Goal: Task Accomplishment & Management: Use online tool/utility

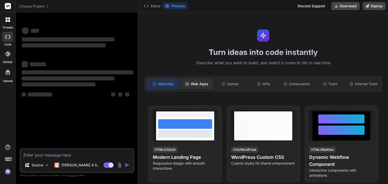
click at [188, 85] on icon at bounding box center [187, 84] width 4 height 4
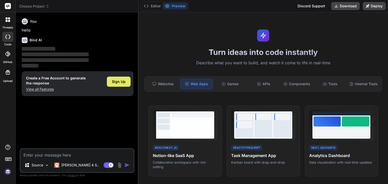
click at [116, 82] on span "Sign Up" at bounding box center [119, 81] width 14 height 5
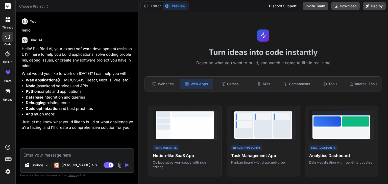
drag, startPoint x: 48, startPoint y: 87, endPoint x: 97, endPoint y: 86, distance: 49.0
click at [97, 86] on li "Node.js backend services and APIs" at bounding box center [79, 86] width 107 height 6
click at [106, 94] on li "Python scripts and applications" at bounding box center [79, 92] width 107 height 6
drag, startPoint x: 41, startPoint y: 91, endPoint x: 101, endPoint y: 91, distance: 59.5
click at [101, 91] on li "Python scripts and applications" at bounding box center [79, 92] width 107 height 6
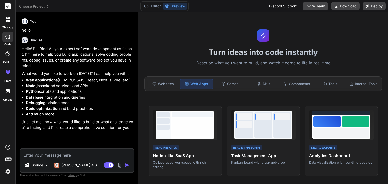
click at [107, 91] on li "Python scripts and applications" at bounding box center [79, 92] width 107 height 6
drag, startPoint x: 46, startPoint y: 96, endPoint x: 93, endPoint y: 96, distance: 47.4
click at [93, 96] on li "Database integration and queries" at bounding box center [79, 98] width 107 height 6
click at [96, 96] on li "Database integration and queries" at bounding box center [79, 98] width 107 height 6
drag, startPoint x: 26, startPoint y: 101, endPoint x: 91, endPoint y: 102, distance: 65.6
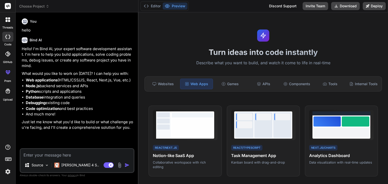
click at [91, 102] on li "Debugging existing code" at bounding box center [79, 103] width 107 height 6
click at [96, 102] on li "Debugging existing code" at bounding box center [79, 103] width 107 height 6
drag, startPoint x: 25, startPoint y: 107, endPoint x: 103, endPoint y: 108, distance: 78.0
click at [103, 108] on li "Code optimization and best practices" at bounding box center [79, 109] width 107 height 6
click at [104, 108] on li "Code optimization and best practices" at bounding box center [79, 109] width 107 height 6
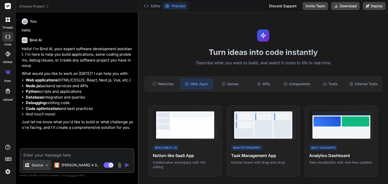
click at [38, 165] on p "Source" at bounding box center [38, 165] width 12 height 5
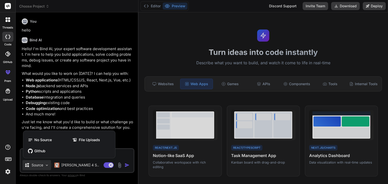
click at [101, 112] on div at bounding box center [194, 92] width 388 height 184
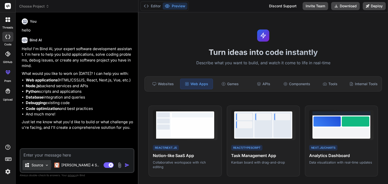
click at [40, 166] on p "Source" at bounding box center [38, 165] width 12 height 5
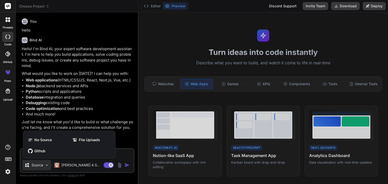
click at [86, 95] on div at bounding box center [194, 92] width 388 height 184
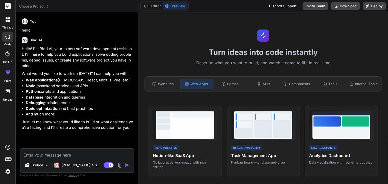
click at [30, 5] on span "Choose Project" at bounding box center [34, 6] width 30 height 5
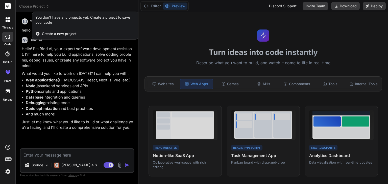
click at [94, 56] on div at bounding box center [194, 92] width 388 height 184
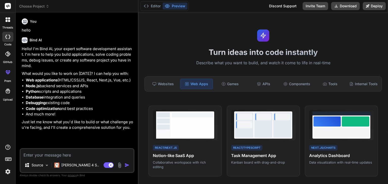
click at [6, 19] on icon at bounding box center [7, 18] width 2 height 2
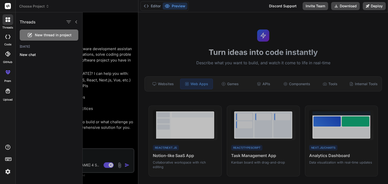
click at [8, 36] on icon at bounding box center [7, 37] width 5 height 4
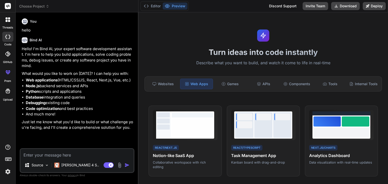
click at [7, 49] on div at bounding box center [7, 53] width 11 height 11
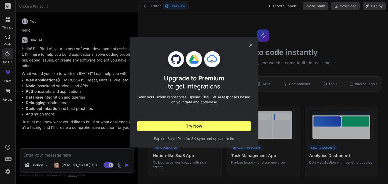
click at [76, 42] on div "Upgrade to Premium to get integrations Sync your Github repositories, Upload Fi…" at bounding box center [194, 92] width 388 height 184
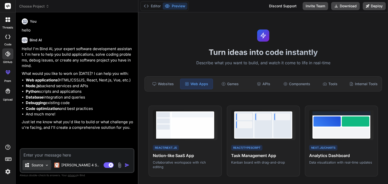
click at [34, 167] on p "Source" at bounding box center [38, 165] width 12 height 5
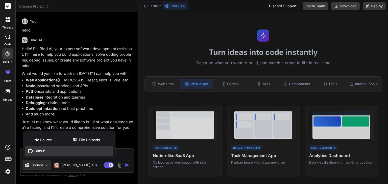
click at [34, 151] on span "Github" at bounding box center [39, 151] width 11 height 5
type textarea "x"
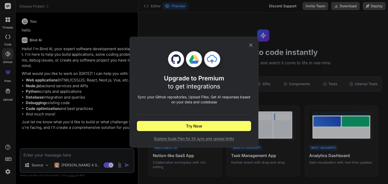
click at [253, 46] on icon at bounding box center [251, 45] width 6 height 6
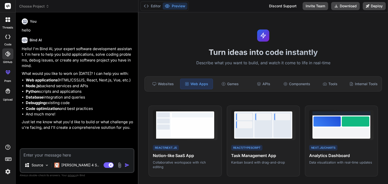
drag, startPoint x: 25, startPoint y: 79, endPoint x: 133, endPoint y: 78, distance: 107.5
click at [133, 78] on li "Web applications (HTML/CSS/JS, React, Next.js, Vue, etc.)" at bounding box center [79, 80] width 107 height 6
click at [123, 91] on li "Python scripts and applications" at bounding box center [79, 92] width 107 height 6
drag, startPoint x: 27, startPoint y: 85, endPoint x: 92, endPoint y: 87, distance: 65.1
click at [92, 87] on li "Node.js backend services and APIs" at bounding box center [79, 86] width 107 height 6
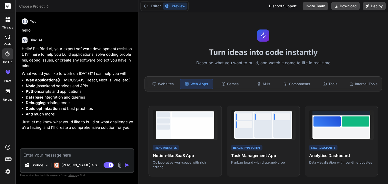
click at [113, 94] on li "Python scripts and applications" at bounding box center [79, 92] width 107 height 6
click at [266, 88] on div "APIs" at bounding box center [263, 84] width 32 height 11
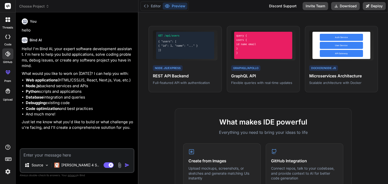
scroll to position [79, 0]
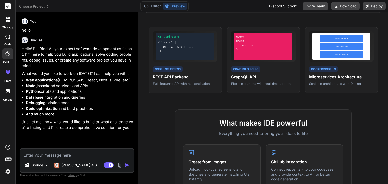
click at [100, 154] on textarea at bounding box center [76, 153] width 113 height 9
type textarea "I"
type textarea "x"
type textarea "I"
type textarea "x"
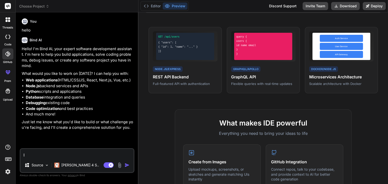
type textarea "I a"
type textarea "x"
type textarea "I am"
type textarea "x"
type textarea "I am"
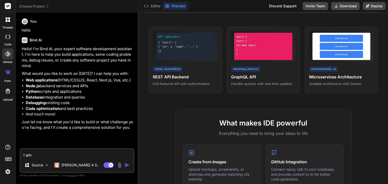
type textarea "x"
type textarea "I am w"
type textarea "x"
type textarea "I am wr"
type textarea "x"
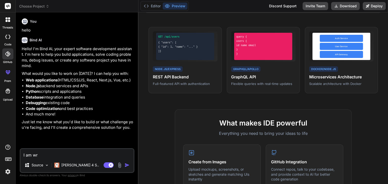
type textarea "I am w"
type textarea "x"
type textarea "I am wo"
type textarea "x"
type textarea "I am wor"
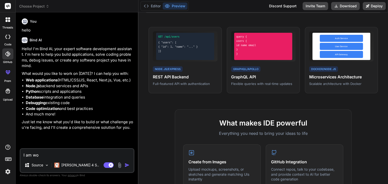
type textarea "x"
type textarea "I am work"
type textarea "x"
type textarea "I am worki"
type textarea "x"
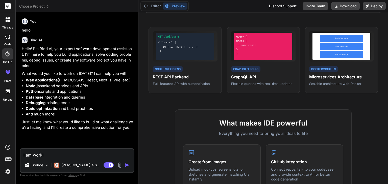
type textarea "I am workin"
type textarea "x"
type textarea "I am working"
type textarea "x"
type textarea "I am working"
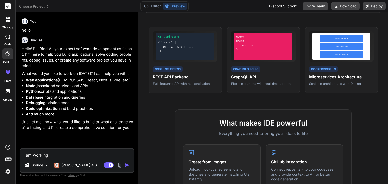
type textarea "x"
type textarea "I am working o"
type textarea "x"
type textarea "I am working on"
type textarea "x"
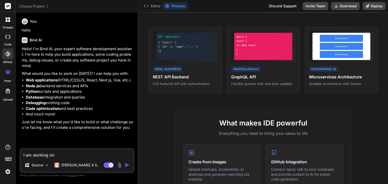
type textarea "I am working on"
type textarea "x"
type textarea "I am working on b"
type textarea "x"
type textarea "I am working on ba"
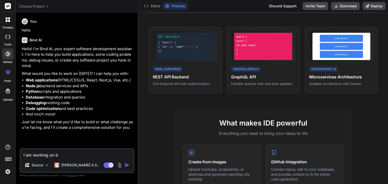
type textarea "x"
type textarea "I am working on bac"
type textarea "x"
type textarea "I am working on back"
type textarea "x"
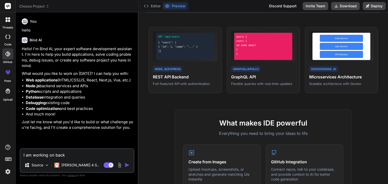
type textarea "I am working on [PERSON_NAME]"
type textarea "x"
type textarea "I am working on [PERSON_NAME]"
type textarea "x"
type textarea "I am working on backend"
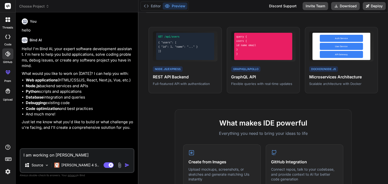
type textarea "x"
type textarea "I am working on backend"
type textarea "x"
type textarea "I am working on backend o"
type textarea "x"
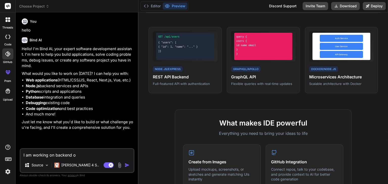
type textarea "I am working on backend of"
type textarea "x"
type textarea "I am working on backend of"
type textarea "x"
type textarea "I am working on backend of a"
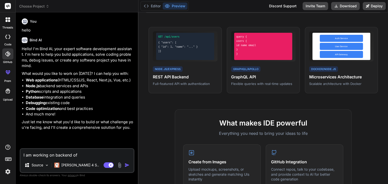
type textarea "x"
type textarea "I am working on backend of a"
type textarea "x"
type textarea "I am working on backend of a p"
type textarea "x"
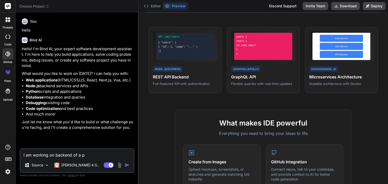
type textarea "I am working on backend of a pr"
type textarea "x"
type textarea "I am working on backend of a pro"
type textarea "x"
type textarea "I am working on backend of a proj"
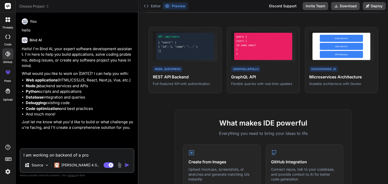
type textarea "x"
type textarea "I am working on backend of a proje"
type textarea "x"
type textarea "I am working on backend of a projec"
type textarea "x"
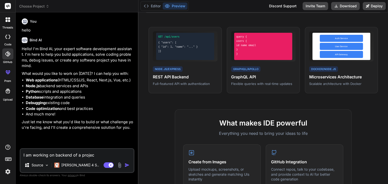
type textarea "I am working on backend of a project"
type textarea "x"
type textarea "I am working on backend of a project"
type textarea "x"
type textarea "I am working on backend of a project P"
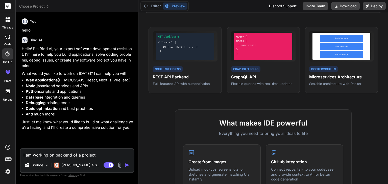
type textarea "x"
type textarea "I am working on backend of a project Pa"
type textarea "x"
type textarea "I am working on backend of a project Par"
type textarea "x"
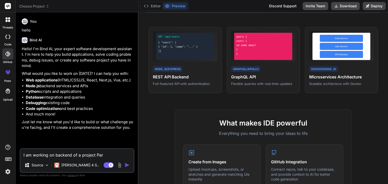
type textarea "I am working on backend of a project Part"
type textarea "x"
type textarea "I am working on backend of a project Part"
type textarea "x"
type textarea "I am working on backend of a project Part T"
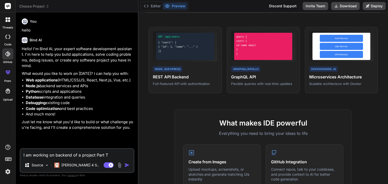
type textarea "x"
type textarea "I am working on backend of a project Part Ti"
type textarea "x"
type textarea "I am working on backend of a project Part Tie"
type textarea "x"
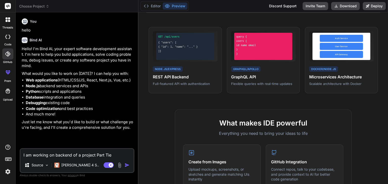
type textarea "I am working on backend of a project Part Ti"
type textarea "x"
type textarea "I am working on backend of a project Part Tie"
type textarea "x"
type textarea "I am working on backend of a project Part Ti"
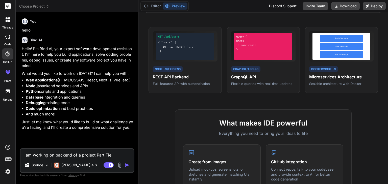
type textarea "x"
type textarea "I am working on backend of a project Part [PERSON_NAME]"
type textarea "x"
type textarea "I am working on backend of a project Part Time"
type textarea "x"
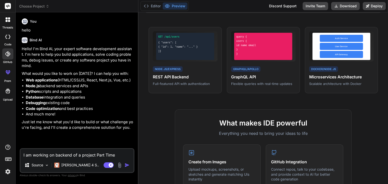
type textarea "I am working on backend of a project Part Time"
type textarea "x"
type textarea "I am working on backend of a project Part Time M"
type textarea "x"
type textarea "I am working on backend of a project Part Time Ma"
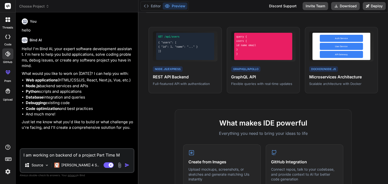
type textarea "x"
type textarea "I am working on backend of a project Part Time Mat"
type textarea "x"
type textarea "I am working on backend of a project Part Time Matc"
type textarea "x"
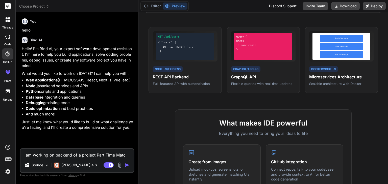
type textarea "I am working on backend of a project Part Time Match"
type textarea "x"
type textarea "I am working on backend of a project Part Time Match."
type textarea "x"
type textarea "I am working on backend of a project Part Time Match."
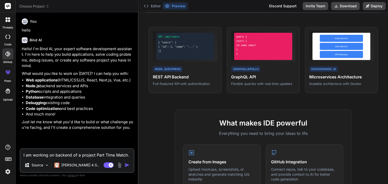
type textarea "x"
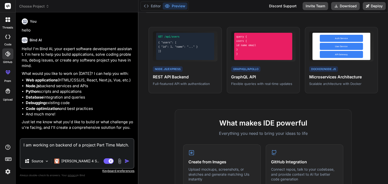
click at [101, 152] on textarea "I am working on backend of a project Part Time Match." at bounding box center [76, 146] width 113 height 15
paste textarea "Lore ips Dolorsi Amet Cons adipisc el s doeiu tem inc utlaboreetd magnaali enim…"
type textarea "L ip dolorsi am consect ad e seddoei Temp Inci Utlab. Etdo mag Aliquae Admi Ven…"
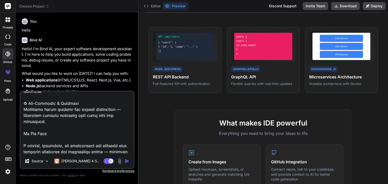
type textarea "x"
type textarea "L ip dolorsi am consect ad e seddoei Temp Inci Utlab. Etdo mag Aliquae Admi Ven…"
type textarea "x"
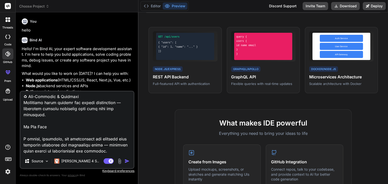
type textarea "L ip dolorsi am consect ad e seddoei Temp Inci Utlab. Etdo mag Aliquae Admi Ven…"
type textarea "x"
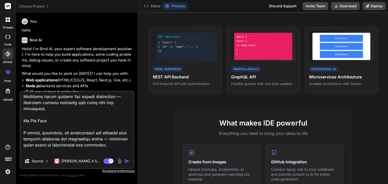
type textarea "L ip dolorsi am consect ad e seddoei Temp Inci Utlab. Etdo mag Aliquae Admi Ven…"
type textarea "x"
type textarea "L ip dolorsi am consect ad e seddoei Temp Inci Utlab. Etdo mag Aliquae Admi Ven…"
type textarea "x"
type textarea "L ip dolorsi am consect ad e seddoei Temp Inci Utlab. Etdo mag Aliquae Admi Ven…"
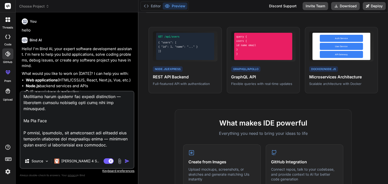
type textarea "x"
type textarea "L ip dolorsi am consect ad e seddoei Temp Inci Utlab. Etdo mag Aliquae Admi Ven…"
type textarea "x"
type textarea "L ip dolorsi am consect ad e seddoei Temp Inci Utlab. Etdo mag Aliquae Admi Ven…"
type textarea "x"
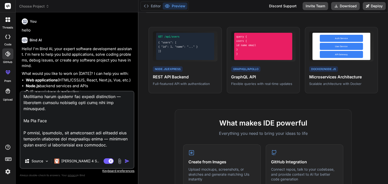
type textarea "L ip dolorsi am consect ad e seddoei Temp Inci Utlab. Etdo mag Aliquae Admi Ven…"
type textarea "x"
type textarea "L ip dolorsi am consect ad e seddoei Temp Inci Utlab. Etdo mag Aliquae Admi Ven…"
type textarea "x"
type textarea "L ip dolorsi am consect ad e seddoei Temp Inci Utlab. Etdo mag Aliquae Admi Ven…"
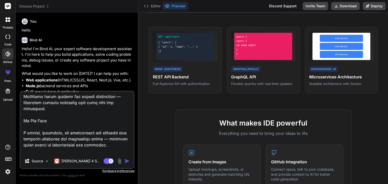
type textarea "x"
type textarea "L ip dolorsi am consect ad e seddoei Temp Inci Utlab. Etdo mag Aliquae Admi Ven…"
type textarea "x"
type textarea "L ip dolorsi am consect ad e seddoei Temp Inci Utlab. Etdo mag Aliquae Admi Ven…"
type textarea "x"
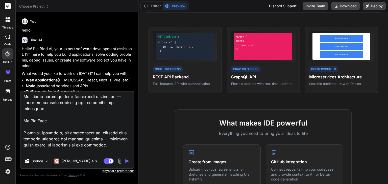
type textarea "L ip dolorsi am consect ad e seddoei Temp Inci Utlab. Etdo mag Aliquae Admi Ven…"
type textarea "x"
type textarea "L ip dolorsi am consect ad e seddoei Temp Inci Utlab. Etdo mag Aliquae Admi Ven…"
type textarea "x"
type textarea "L ip dolorsi am consect ad e seddoei Temp Inci Utlab. Etdo mag Aliquae Admi Ven…"
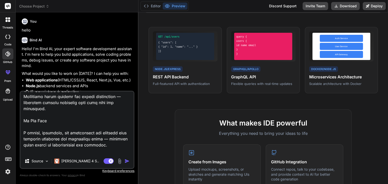
type textarea "x"
type textarea "L ip dolorsi am consect ad e seddoei Temp Inci Utlab. Etdo mag Aliquae Admi Ven…"
type textarea "x"
type textarea "L ip dolorsi am consect ad e seddoei Temp Inci Utlab. Etdo mag Aliquae Admi Ven…"
type textarea "x"
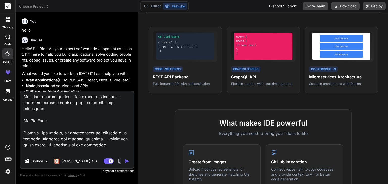
type textarea "L ip dolorsi am consect ad e seddoei Temp Inci Utlab. Etdo mag Aliquae Admi Ven…"
type textarea "x"
type textarea "L ip dolorsi am consect ad e seddoei Temp Inci Utlab. Etdo mag Aliquae Admi Ven…"
type textarea "x"
type textarea "L ip dolorsi am consect ad e seddoei Temp Inci Utlab. Etdo mag Aliquae Admi Ven…"
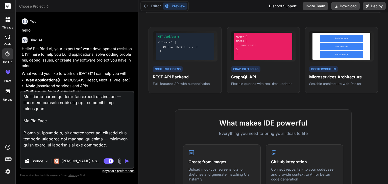
type textarea "x"
type textarea "L ip dolorsi am consect ad e seddoei Temp Inci Utlab. Etdo mag Aliquae Admi Ven…"
type textarea "x"
type textarea "L ip dolorsi am consect ad e seddoei Temp Inci Utlab. Etdo mag Aliquae Admi Ven…"
type textarea "x"
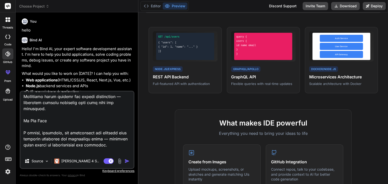
type textarea "L ip dolorsi am consect ad e seddoei Temp Inci Utlab. Etdo mag Aliquae Admi Ven…"
type textarea "x"
type textarea "L ip dolorsi am consect ad e seddoei Temp Inci Utlab. Etdo mag Aliquae Admi Ven…"
type textarea "x"
type textarea "L ip dolorsi am consect ad e seddoei Temp Inci Utlab. Etdo mag Aliquae Admi Ven…"
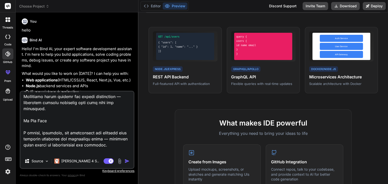
type textarea "x"
type textarea "L ip dolorsi am consect ad e seddoei Temp Inci Utlab. Etdo mag Aliquae Admi Ven…"
type textarea "x"
type textarea "L ip dolorsi am consect ad e seddoei Temp Inci Utlab. Etdo mag Aliquae Admi Ven…"
type textarea "x"
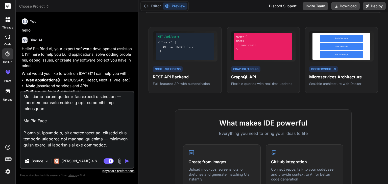
type textarea "L ip dolorsi am consect ad e seddoei Temp Inci Utlab. Etdo mag Aliquae Admi Ven…"
type textarea "x"
type textarea "L ip dolorsi am consect ad e seddoei Temp Inci Utlab. Etdo mag Aliquae Admi Ven…"
type textarea "x"
type textarea "L ip dolorsi am consect ad e seddoei Temp Inci Utlab. Etdo mag Aliquae Admi Ven…"
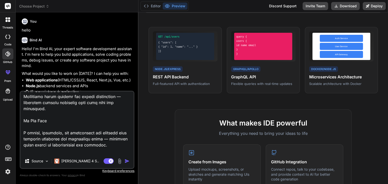
type textarea "x"
type textarea "L ip dolorsi am consect ad e seddoei Temp Inci Utlab. Etdo mag Aliquae Admi Ven…"
type textarea "x"
type textarea "L ip dolorsi am consect ad e seddoei Temp Inci Utlab. Etdo mag Aliquae Admi Ven…"
type textarea "x"
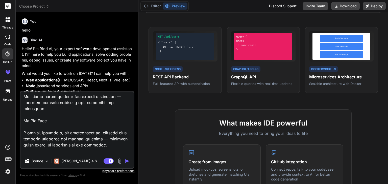
type textarea "L ip dolorsi am consect ad e seddoei Temp Inci Utlab. Etdo mag Aliquae Admi Ven…"
type textarea "x"
type textarea "L ip dolorsi am consect ad e seddoei Temp Inci Utlab. Etdo mag Aliquae Admi Ven…"
type textarea "x"
type textarea "L ip dolorsi am consect ad e seddoei Temp Inci Utlab. Etdo mag Aliquae Admi Ven…"
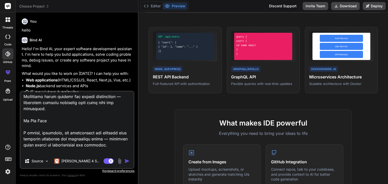
type textarea "x"
type textarea "L ip dolorsi am consect ad e seddoei Temp Inci Utlab. Etdo mag Aliquae Admi Ven…"
type textarea "x"
type textarea "L ip dolorsi am consect ad e seddoei Temp Inci Utlab. Etdo mag Aliquae Admi Ven…"
type textarea "x"
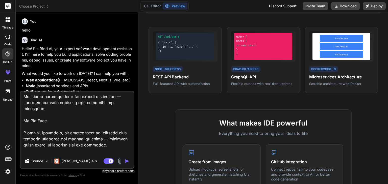
type textarea "L ip dolorsi am consect ad e seddoei Temp Inci Utlab. Etdo mag Aliquae Admi Ven…"
type textarea "x"
type textarea "L ip dolorsi am consect ad e seddoei Temp Inci Utlab. Etdo mag Aliquae Admi Ven…"
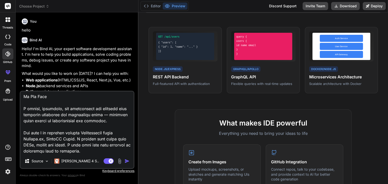
click at [60, 148] on textarea at bounding box center [76, 123] width 113 height 63
click at [60, 150] on textarea at bounding box center [76, 123] width 113 height 63
click at [39, 152] on textarea at bounding box center [76, 123] width 113 height 63
click at [97, 137] on textarea at bounding box center [76, 123] width 113 height 63
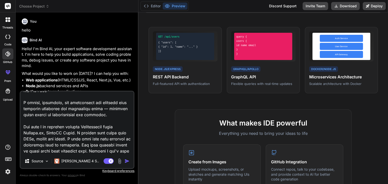
scroll to position [461, 0]
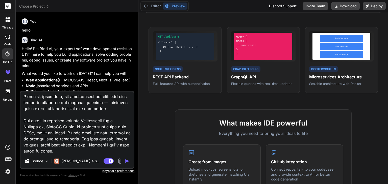
paste textarea "Multi Factor Authetication (Email verification link based signup)"
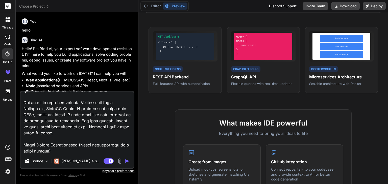
click at [24, 139] on textarea at bounding box center [76, 123] width 113 height 63
click at [55, 143] on textarea at bounding box center [76, 123] width 113 height 63
click at [61, 139] on textarea at bounding box center [76, 123] width 113 height 63
click at [62, 145] on textarea at bounding box center [76, 123] width 113 height 63
click at [55, 151] on textarea at bounding box center [76, 123] width 113 height 63
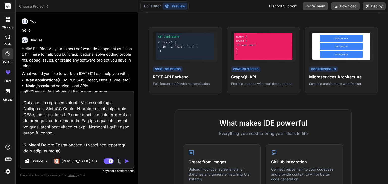
paste textarea "Resume parsing for data filling"
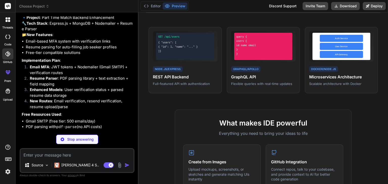
scroll to position [374, 0]
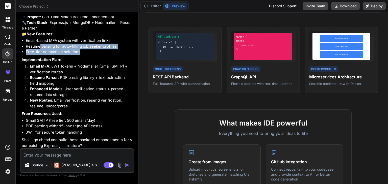
drag, startPoint x: 40, startPoint y: 51, endPoint x: 84, endPoint y: 55, distance: 44.3
click at [84, 55] on ul "Email-based MFA system with verification links Resume parsing for auto-filling …" at bounding box center [78, 46] width 112 height 17
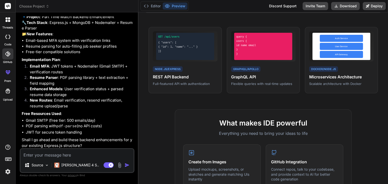
click at [105, 63] on p "Implementation Plan :" at bounding box center [78, 60] width 112 height 6
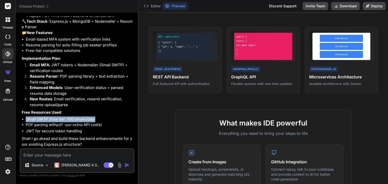
drag, startPoint x: 26, startPoint y: 119, endPoint x: 101, endPoint y: 117, distance: 74.7
click at [101, 117] on li "Gmail SMTP (free tier: 500 emails/day)" at bounding box center [79, 120] width 107 height 6
click at [110, 120] on li "Gmail SMTP (free tier: 500 emails/day)" at bounding box center [79, 120] width 107 height 6
drag, startPoint x: 26, startPoint y: 125, endPoint x: 107, endPoint y: 125, distance: 81.2
click at [107, 125] on li "PDF parsing with pdf-parse (no API costs)" at bounding box center [79, 125] width 107 height 6
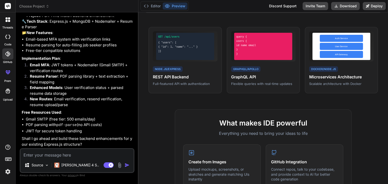
click at [133, 127] on li "PDF parsing with pdf-parse (no API costs)" at bounding box center [79, 125] width 107 height 6
click at [50, 152] on textarea at bounding box center [76, 153] width 113 height 9
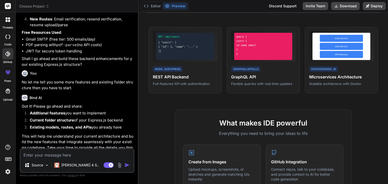
scroll to position [469, 0]
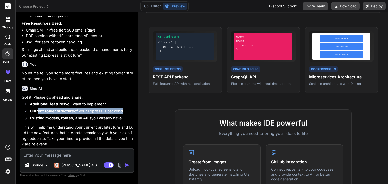
drag, startPoint x: 39, startPoint y: 111, endPoint x: 122, endPoint y: 111, distance: 83.5
click at [122, 111] on li "Current folder structure of your Express.js backend" at bounding box center [79, 111] width 107 height 7
click at [129, 112] on li "Current folder structure of your Express.js backend" at bounding box center [79, 111] width 107 height 7
click at [77, 157] on textarea at bounding box center [76, 153] width 113 height 9
click at [81, 155] on textarea at bounding box center [76, 153] width 113 height 9
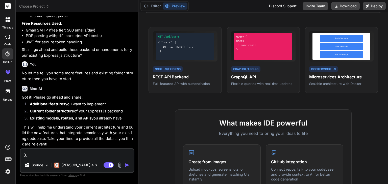
paste textarea "Jobseeker and Employer should be able to communicate via chat through our platf…"
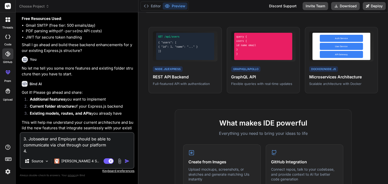
paste textarea "Employers can create short MCQ tests for candidates."
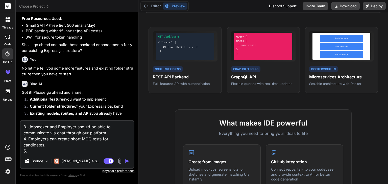
paste textarea "Employers can assign coding tasks for evaluation."
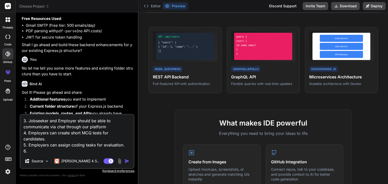
click at [52, 150] on textarea "3. Jobseeker and Employer should be able to communicate via chat through our pl…" at bounding box center [76, 134] width 113 height 39
paste textarea "Candidates can upload small project files for evaluation."
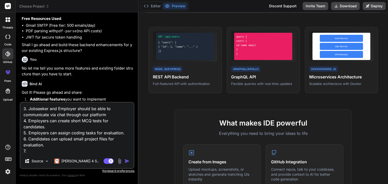
click at [41, 151] on textarea "3. Jobseeker and Employer should be able to communicate via chat through our pl…" at bounding box center [76, 128] width 113 height 51
paste textarea "Auto-Scoring Engine Automatically score MCQs and coding submissions."
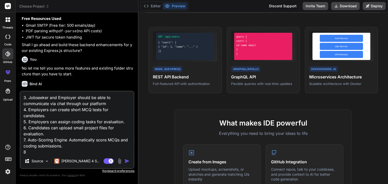
scroll to position [0, 0]
click at [52, 152] on textarea "3. Jobseeker and Employer should be able to communicate via chat through our pl…" at bounding box center [76, 123] width 113 height 63
paste textarea "Candidate Test Dashboard Jobseekers see pending/completed tests and scores."
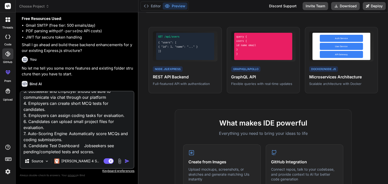
scroll to position [12, 0]
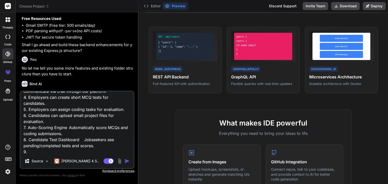
click at [52, 152] on textarea "3. Jobseeker and Employer should be able to communicate via chat through our pl…" at bounding box center [76, 123] width 113 height 63
paste textarea "Employer Test Dashboard Employers track candidate test performance."
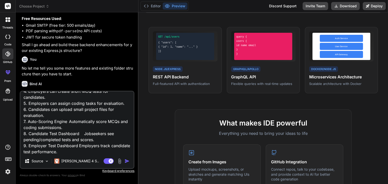
scroll to position [25, 0]
click at [66, 151] on textarea "3. Jobseeker and Employer should be able to communicate via chat through our pl…" at bounding box center [76, 123] width 113 height 63
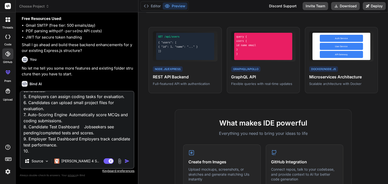
paste textarea "Wallet Creation Each user gets a wallet for micro-job payments."
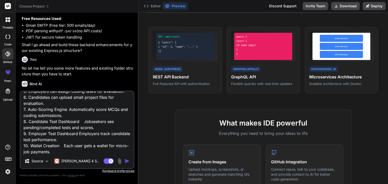
scroll to position [37, 0]
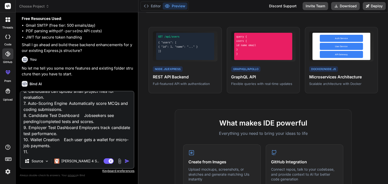
click at [46, 151] on textarea "3. Jobseeker and Employer should be able to communicate via chat through our pl…" at bounding box center [76, 123] width 113 height 63
paste textarea "Milestone Payment Setup Employers can define payment milestones per job/task."
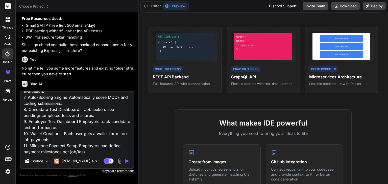
scroll to position [49, 0]
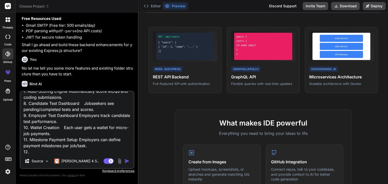
click at [69, 152] on textarea "3. Jobseeker and Employer should be able to communicate via chat through our pl…" at bounding box center [76, 123] width 113 height 63
paste textarea "Wallet Transaction History Users can view transaction logs, credits, and debits."
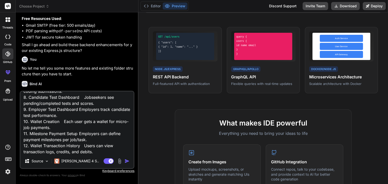
scroll to position [61, 0]
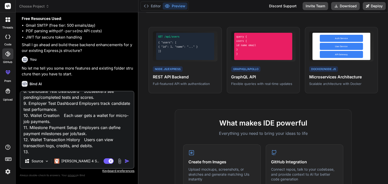
click at [69, 152] on textarea "3. Jobseeker and Employer should be able to communicate via chat through our pl…" at bounding box center [76, 123] width 113 height 63
paste textarea "Payment Release Automation Release payment automatically after milestone approv…"
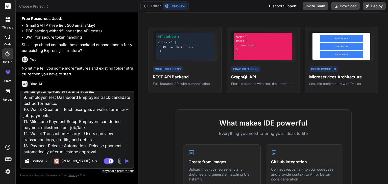
scroll to position [73, 0]
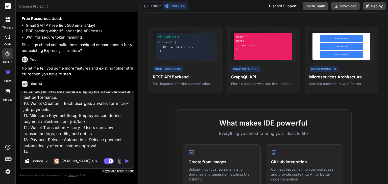
click at [52, 152] on textarea "3. Jobseeker and Employer should be able to communicate via chat through our pl…" at bounding box center [76, 123] width 113 height 63
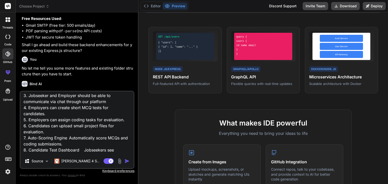
scroll to position [0, 0]
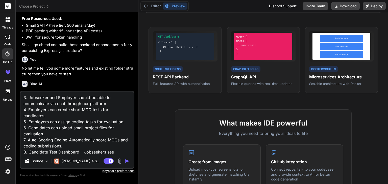
click at [105, 103] on textarea "3. Jobseeker and Employer should be able to communicate via chat through our pl…" at bounding box center [76, 123] width 113 height 63
paste textarea "Secure messaging between candidates and employers."
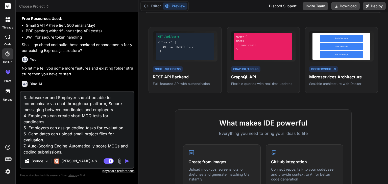
click at [106, 104] on textarea "3. Jobseeker and Employer should be able to communicate via chat through our pl…" at bounding box center [76, 123] width 113 height 63
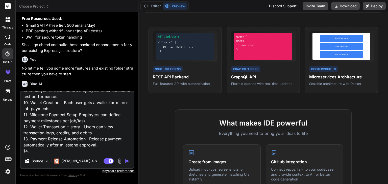
click at [49, 149] on textarea "3. Jobseeker and Employer should be able to communicate via chat through our pl…" at bounding box center [76, 123] width 113 height 63
click at [68, 151] on textarea "3. Jobseeker and Employer should be able to communicate via chat through our pl…" at bounding box center [76, 123] width 113 height 63
paste textarea "Push Notifications Notify users about matches, applications, and messages."
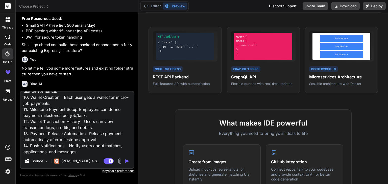
scroll to position [91, 0]
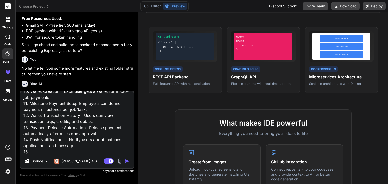
click at [54, 153] on textarea "3. Jobseeker and Employer should be able to communicate via chat through our pl…" at bounding box center [76, 123] width 113 height 63
paste textarea "Email Notifications Send updates about job matches, applications, or approvals."
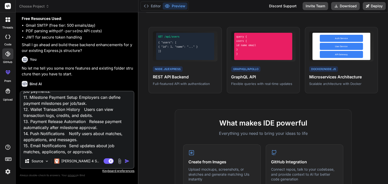
scroll to position [103, 0]
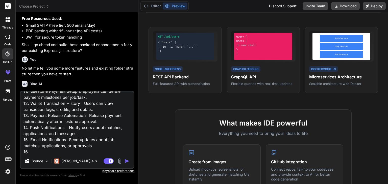
click at [55, 153] on textarea "3. Jobseeker and Employer should be able to communicate via chat through our pl…" at bounding box center [76, 123] width 113 height 63
paste textarea "SMS / WhatsApp Notifications Notify low-tech users via SMS or WhatsApp; one-way…"
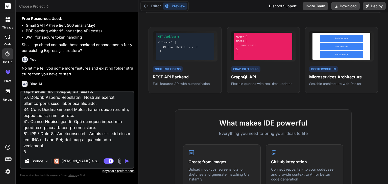
scroll to position [121, 0]
click at [53, 151] on textarea at bounding box center [76, 123] width 113 height 63
paste textarea "WhatsApp-Based Job Search Allow candidates to search/apply for jobs via WhatsAp…"
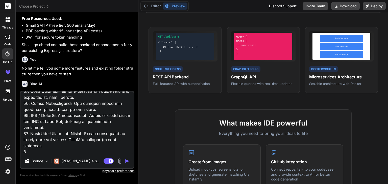
scroll to position [140, 0]
paste textarea "WhatsApp Interaction Logs Track WhatsApp messages, searches, and interactions f…"
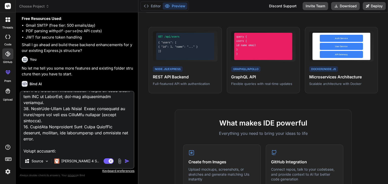
scroll to position [171, 0]
click at [46, 151] on textarea at bounding box center [76, 123] width 113 height 63
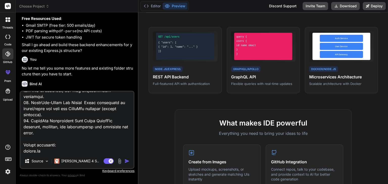
scroll to position [177, 0]
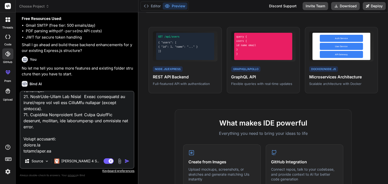
drag, startPoint x: 22, startPoint y: 152, endPoint x: 50, endPoint y: 151, distance: 27.8
click at [50, 151] on textarea at bounding box center [76, 123] width 113 height 63
paste textarea "routes/auth.js"
click at [83, 150] on textarea at bounding box center [76, 123] width 113 height 63
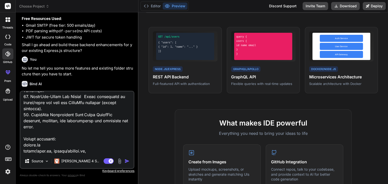
paste textarea "routes/auth.js"
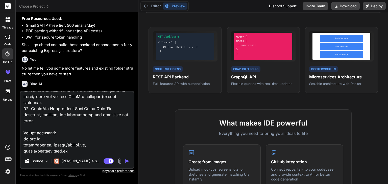
click at [125, 151] on textarea at bounding box center [76, 123] width 113 height 63
click at [117, 151] on textarea at bounding box center [76, 123] width 113 height 63
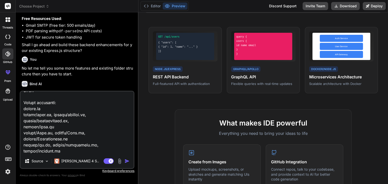
scroll to position [213, 0]
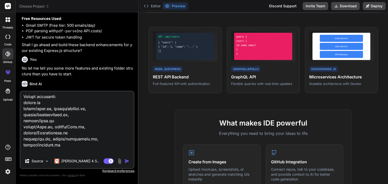
click at [113, 152] on textarea at bounding box center [76, 123] width 113 height 63
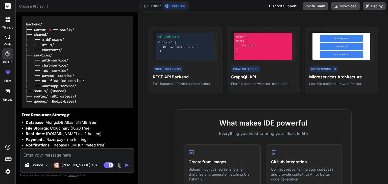
scroll to position [1176, 0]
click at [112, 14] on img at bounding box center [111, 12] width 4 height 4
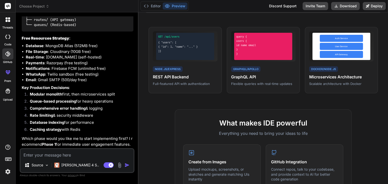
scroll to position [1284, 0]
click at [91, 152] on textarea at bounding box center [76, 153] width 113 height 9
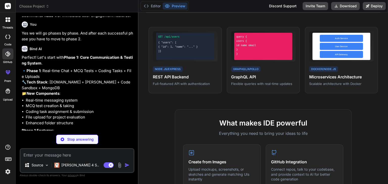
scroll to position [1404, 0]
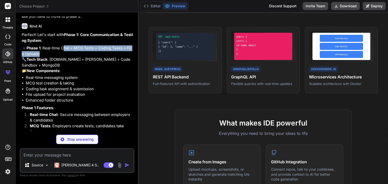
drag, startPoint x: 65, startPoint y: 81, endPoint x: 72, endPoint y: 85, distance: 7.9
click at [72, 74] on p "🔹 Phase 1 : Real-time Chat + MCQ Tests + Coding Tasks + File Uploads 🔧 Tech Sta…" at bounding box center [78, 59] width 112 height 29
click at [86, 74] on p "🔹 Phase 1 : Real-time Chat + MCQ Tests + Coding Tasks + File Uploads 🔧 Tech Sta…" at bounding box center [78, 59] width 112 height 29
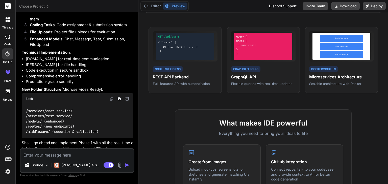
scroll to position [1517, 0]
drag, startPoint x: 60, startPoint y: 44, endPoint x: 65, endPoint y: 49, distance: 7.0
click at [65, 10] on li "Real-time Chat : Secure messaging between employers & candidates" at bounding box center [79, 4] width 107 height 11
drag, startPoint x: 52, startPoint y: 56, endPoint x: 57, endPoint y: 60, distance: 6.1
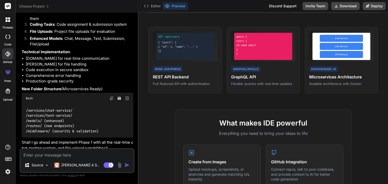
click at [57, 22] on li "MCQ Tests : Employers create tests, candidates take them" at bounding box center [79, 15] width 107 height 11
click at [67, 22] on li "MCQ Tests : Employers create tests, candidates take them" at bounding box center [79, 15] width 107 height 11
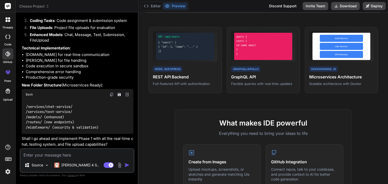
scroll to position [1564, 0]
drag, startPoint x: 26, startPoint y: 54, endPoint x: 93, endPoint y: 55, distance: 67.4
click at [93, 55] on li "[DOMAIN_NAME] for real-time communication" at bounding box center [79, 55] width 107 height 6
drag, startPoint x: 65, startPoint y: 60, endPoint x: 26, endPoint y: 61, distance: 39.6
click at [26, 61] on li "[PERSON_NAME] for file handling" at bounding box center [79, 61] width 107 height 6
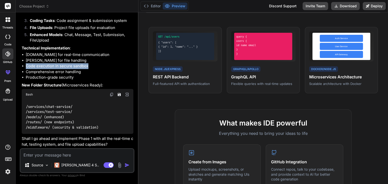
drag, startPoint x: 26, startPoint y: 64, endPoint x: 88, endPoint y: 65, distance: 61.8
click at [88, 65] on li "Code execution in secure sandbox" at bounding box center [79, 66] width 107 height 6
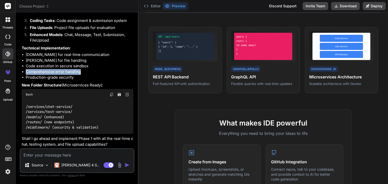
drag, startPoint x: 80, startPoint y: 71, endPoint x: 26, endPoint y: 73, distance: 53.8
click at [26, 73] on li "Comprehensive error handling" at bounding box center [79, 72] width 107 height 6
drag, startPoint x: 25, startPoint y: 76, endPoint x: 74, endPoint y: 78, distance: 49.0
click at [74, 78] on ul "[DOMAIN_NAME] for real-time communication [PERSON_NAME] for file handling Code …" at bounding box center [78, 66] width 112 height 29
click at [130, 78] on li "Production-grade security" at bounding box center [79, 78] width 107 height 6
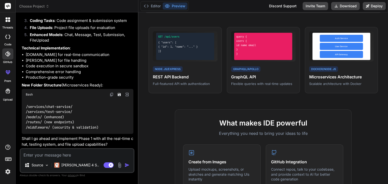
click at [80, 150] on textarea at bounding box center [76, 153] width 113 height 9
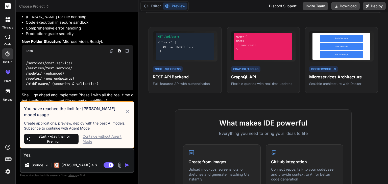
click at [117, 137] on div "Continue without Agent Mode" at bounding box center [105, 139] width 47 height 10
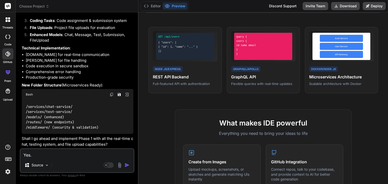
click at [67, 154] on textarea "Yes." at bounding box center [76, 153] width 113 height 9
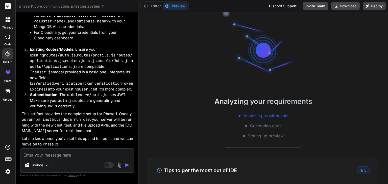
scroll to position [0, 0]
click at [149, 3] on button "Editor" at bounding box center [152, 6] width 21 height 7
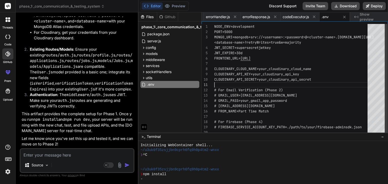
click at [333, 81] on div "NODE_ENV=development PORT=5000 MONGO_URI=mongodb+srv://<username>:<password>@<c…" at bounding box center [292, 79] width 156 height 111
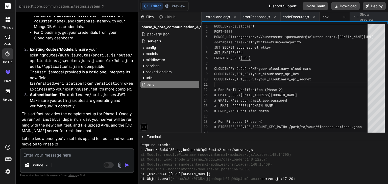
scroll to position [207, 0]
click at [155, 41] on span "server.js" at bounding box center [154, 41] width 15 height 6
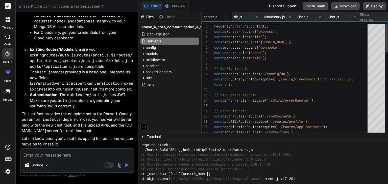
scroll to position [0, 0]
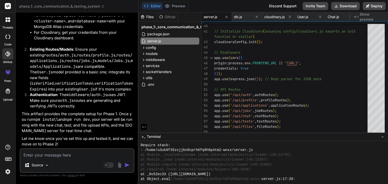
scroll to position [266, 0]
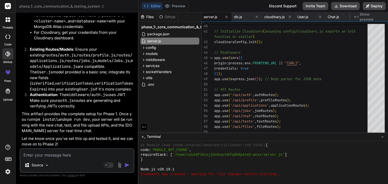
click at [74, 153] on textarea at bounding box center [76, 153] width 113 height 9
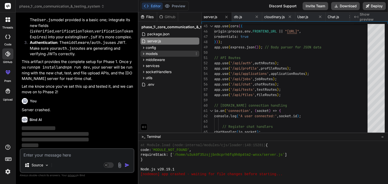
scroll to position [2412, 0]
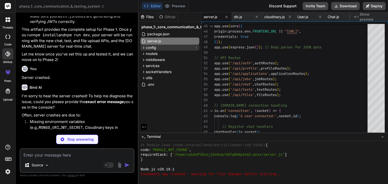
click at [143, 48] on icon at bounding box center [143, 48] width 4 height 4
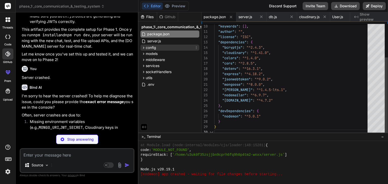
scroll to position [276, 0]
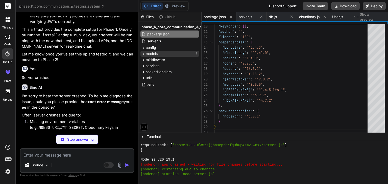
click at [144, 53] on icon at bounding box center [143, 54] width 4 height 4
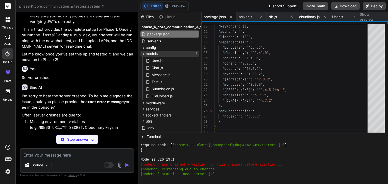
click at [144, 53] on icon at bounding box center [143, 54] width 4 height 4
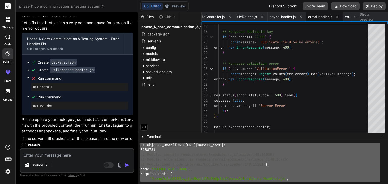
scroll to position [606, 0]
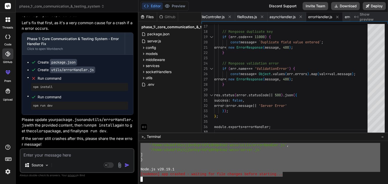
drag, startPoint x: 141, startPoint y: 149, endPoint x: 291, endPoint y: 174, distance: 153.0
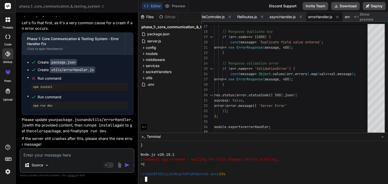
scroll to position [620, 0]
click at [76, 154] on textarea at bounding box center [76, 153] width 113 height 9
paste textarea "backend/ ├── server.js ├── config/ ├── shared/ │ ├── middleware/ │ ├── utils/ │…"
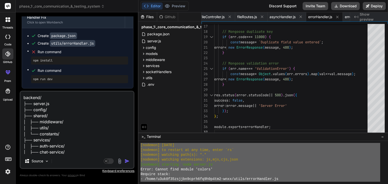
scroll to position [455, 0]
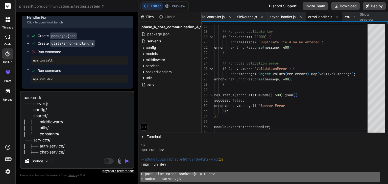
drag, startPoint x: 283, startPoint y: 174, endPoint x: 139, endPoint y: 175, distance: 144.6
click at [139, 175] on div "HHHHHHHHHHHHHHHHHHHHHHHHHHHHHHHH mmmmmmmmmmmmmmmmmmmmmmmmmmmmmmmm ^C npm run de…" at bounding box center [262, 162] width 249 height 43
click at [79, 140] on textarea "backend/ ├── server.js ├── config/ ├── shared/ │ ├── middleware/ │ ├── utils/ │…" at bounding box center [76, 123] width 113 height 63
paste textarea "> part-time-match-backend@1.0.0 dev > nodemon server.js [nodemon] [DATE] [nodem…"
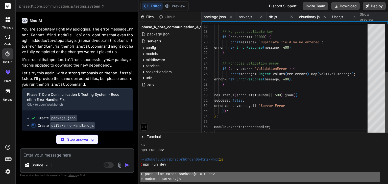
scroll to position [0, 564]
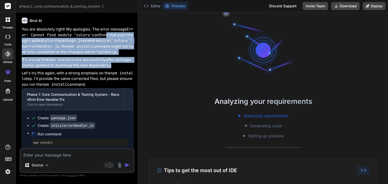
drag, startPoint x: 106, startPoint y: 61, endPoint x: 115, endPoint y: 91, distance: 31.7
click at [115, 91] on div "You are absolutely right! My apologies. The error message Error: Cannot find mo…" at bounding box center [78, 132] width 112 height 213
click at [115, 68] on p "It's crucial that npm install runs successfully after package.json is updated t…" at bounding box center [78, 62] width 112 height 11
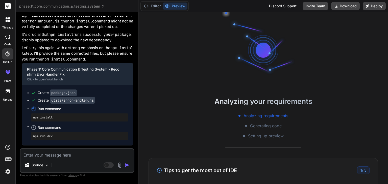
scroll to position [2894, 0]
click at [115, 62] on p "Let's try this again, with a strong emphasis on the npm install step. I'll prov…" at bounding box center [78, 53] width 112 height 17
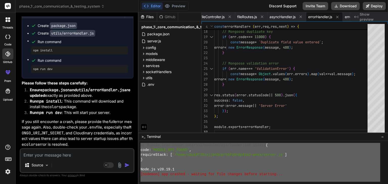
scroll to position [872, 0]
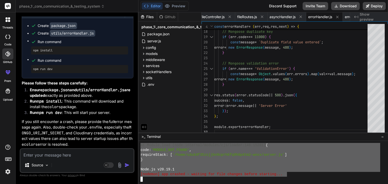
drag, startPoint x: 141, startPoint y: 160, endPoint x: 287, endPoint y: 174, distance: 147.3
click at [75, 156] on textarea at bounding box center [76, 153] width 113 height 9
paste textarea "Error: Cannot find module './routes/auth' Require stack: - /home/u3uk0f35zsjjbn…"
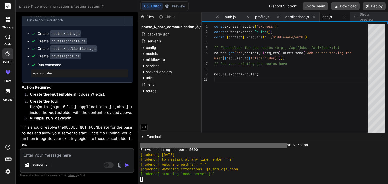
scroll to position [1017, 0]
click at [144, 48] on icon at bounding box center [143, 48] width 4 height 4
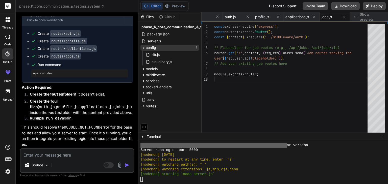
click at [144, 48] on icon at bounding box center [143, 48] width 4 height 4
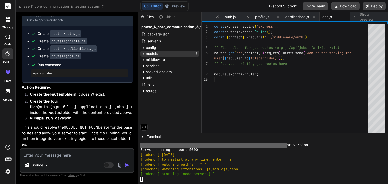
click at [145, 55] on icon at bounding box center [143, 54] width 4 height 4
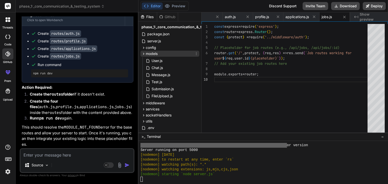
click at [145, 55] on icon at bounding box center [143, 54] width 4 height 4
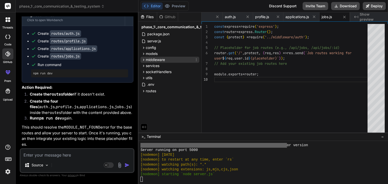
click at [145, 61] on icon at bounding box center [143, 60] width 4 height 4
click at [145, 65] on icon at bounding box center [143, 66] width 4 height 4
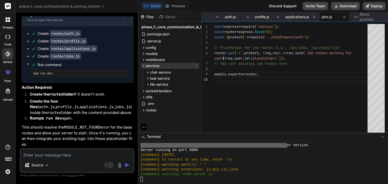
click at [145, 65] on icon at bounding box center [143, 66] width 4 height 4
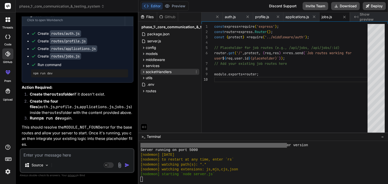
click at [145, 70] on icon at bounding box center [143, 72] width 4 height 4
click at [144, 65] on icon at bounding box center [143, 66] width 4 height 4
click at [147, 71] on icon at bounding box center [148, 72] width 4 height 4
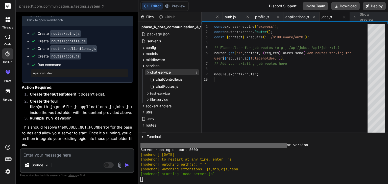
click at [148, 70] on icon at bounding box center [148, 72] width 4 height 4
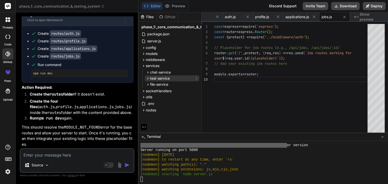
click at [148, 76] on icon at bounding box center [148, 78] width 4 height 4
click at [147, 84] on icon at bounding box center [148, 84] width 4 height 4
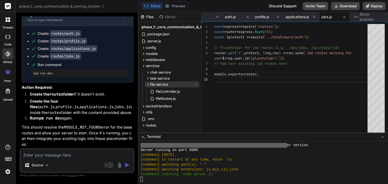
click at [147, 84] on icon at bounding box center [148, 84] width 4 height 4
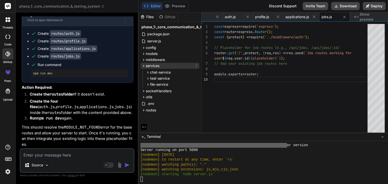
click at [142, 65] on icon at bounding box center [143, 66] width 4 height 4
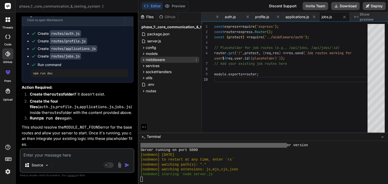
click at [143, 60] on icon at bounding box center [143, 60] width 4 height 4
click at [143, 72] on icon at bounding box center [143, 72] width 4 height 4
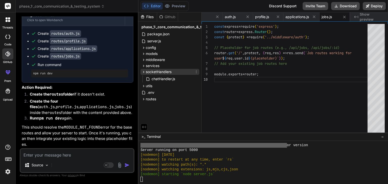
click at [143, 72] on icon at bounding box center [143, 72] width 4 height 4
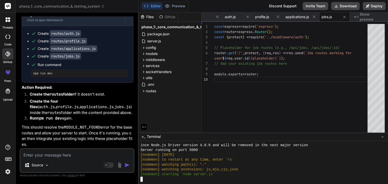
click at [164, 180] on div at bounding box center [259, 179] width 239 height 5
click at [283, 72] on div "const express = require ( 'express' ) ; const router = express . Router ( ) ; c…" at bounding box center [292, 79] width 156 height 111
click at [229, 16] on span "auth.js" at bounding box center [230, 16] width 11 height 5
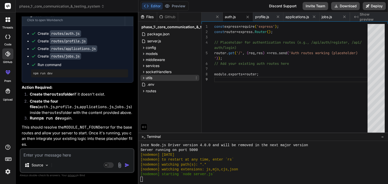
click at [161, 77] on div "utils" at bounding box center [169, 78] width 59 height 6
click at [162, 77] on div "utils" at bounding box center [169, 78] width 59 height 6
click at [156, 46] on span "config" at bounding box center [151, 47] width 10 height 5
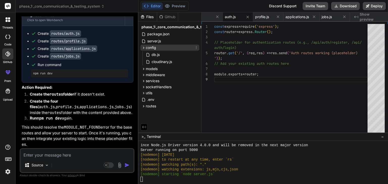
click at [156, 46] on span "config" at bounding box center [151, 47] width 10 height 5
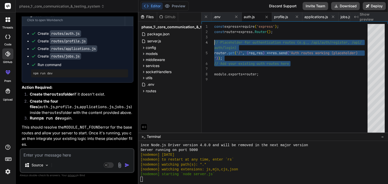
drag, startPoint x: 291, startPoint y: 64, endPoint x: 214, endPoint y: 42, distance: 80.3
click at [214, 42] on div "const express = require ( 'express' ) ; const router = express . Router ( ) ; /…" at bounding box center [292, 79] width 156 height 111
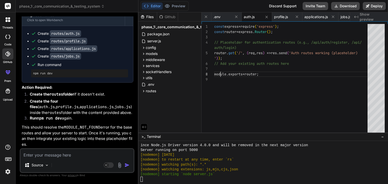
click at [220, 70] on div "const express = require ( 'express' ) ; const router = express . Router ( ) ; /…" at bounding box center [292, 79] width 156 height 111
click at [217, 66] on div "const express = require ( 'express' ) ; const router = express . Router ( ) ; /…" at bounding box center [292, 79] width 156 height 111
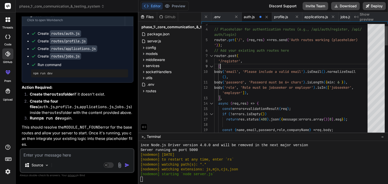
click at [288, 14] on span "profile.js" at bounding box center [281, 16] width 14 height 5
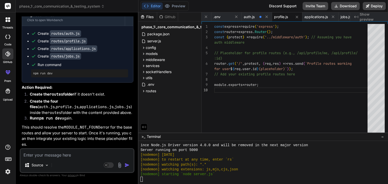
drag, startPoint x: 214, startPoint y: 63, endPoint x: 295, endPoint y: 70, distance: 81.6
click at [295, 70] on div "module . exports = router ; // Add your existing profile routes here router . g…" at bounding box center [292, 79] width 156 height 111
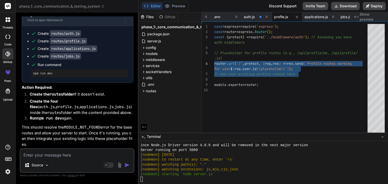
drag, startPoint x: 299, startPoint y: 75, endPoint x: 214, endPoint y: 62, distance: 85.7
click at [214, 62] on div "module . exports = router ; // Add your existing profile routes here router . g…" at bounding box center [292, 79] width 156 height 111
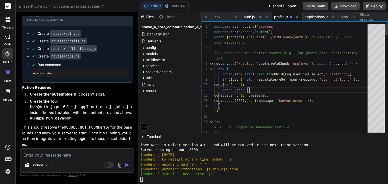
click at [328, 15] on span "applications.js" at bounding box center [315, 16] width 23 height 5
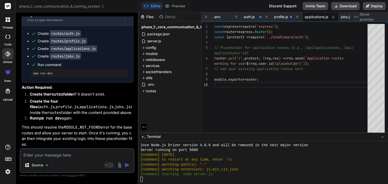
drag, startPoint x: 214, startPoint y: 57, endPoint x: 307, endPoint y: 67, distance: 93.3
click at [307, 67] on div "module . exports = router ; router . get ( '/' , protect , ( req , res ) => res…" at bounding box center [300, 79] width 173 height 111
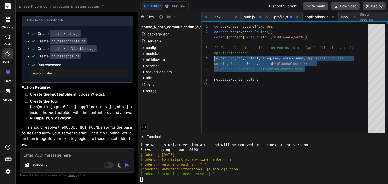
drag, startPoint x: 307, startPoint y: 67, endPoint x: 214, endPoint y: 57, distance: 93.4
click at [214, 57] on div "module . exports = router ; router . get ( '/' , protect , ( req , res ) => res…" at bounding box center [292, 79] width 156 height 111
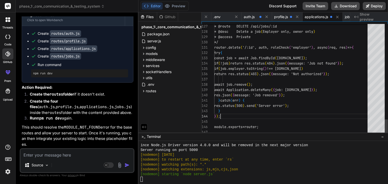
scroll to position [0, 776]
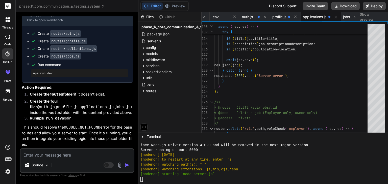
click at [324, 18] on span "applications.js" at bounding box center [313, 16] width 23 height 5
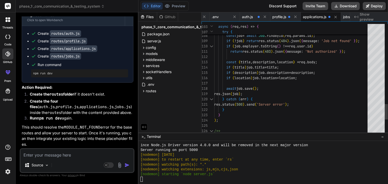
scroll to position [0, 0]
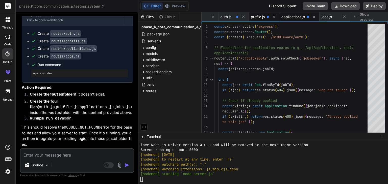
scroll to position [0, 807]
click at [323, 15] on span "jobs.js" at bounding box center [326, 16] width 10 height 5
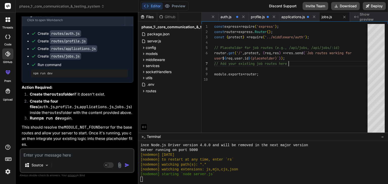
scroll to position [0, 0]
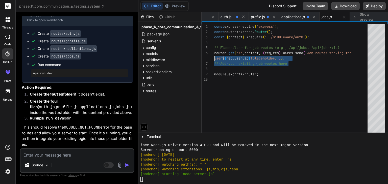
drag, startPoint x: 292, startPoint y: 63, endPoint x: 214, endPoint y: 56, distance: 78.3
click at [214, 56] on div "module . exports = router ; user $ { req . user . id } (placeholder)` ) ) ; // …" at bounding box center [292, 79] width 156 height 111
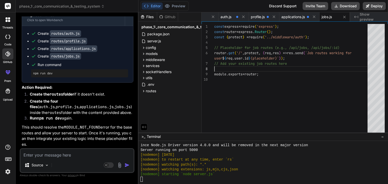
click at [300, 65] on div "module . exports = router ; user $ { req . user . id } (placeholder)` ) ) ; // …" at bounding box center [292, 79] width 156 height 111
drag, startPoint x: 296, startPoint y: 64, endPoint x: 283, endPoint y: 64, distance: 12.6
click at [283, 64] on div "module . exports = router ; user $ { req . user . id } (placeholder)` ) ) ; // …" at bounding box center [292, 79] width 156 height 111
click at [287, 63] on div "module . exports = router ; user $ { req . user . id } (placeholder)` ) ) ; // …" at bounding box center [292, 79] width 156 height 111
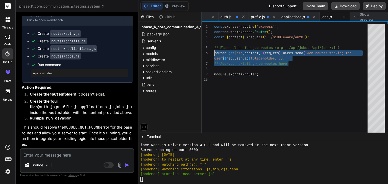
drag, startPoint x: 290, startPoint y: 63, endPoint x: 214, endPoint y: 52, distance: 77.0
click at [214, 52] on div "module . exports = router ; user $ { req . user . id } (placeholder)` ) ) ; // …" at bounding box center [292, 79] width 156 height 111
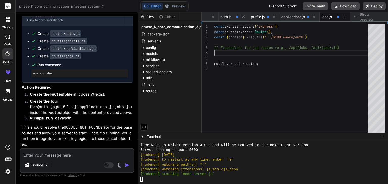
click at [225, 53] on div "module . exports = router ; // Placeholder for job routes (e.g., /api/jobs, /a …" at bounding box center [292, 79] width 156 height 111
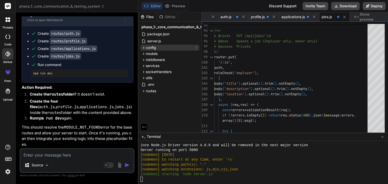
click at [143, 48] on icon at bounding box center [143, 48] width 4 height 4
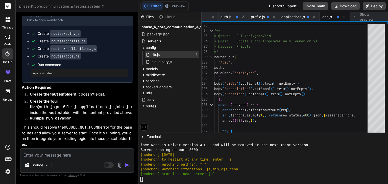
click at [151, 55] on span "db.js" at bounding box center [155, 55] width 9 height 6
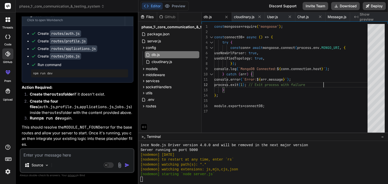
click at [337, 85] on div "const mongoose = require ( 'mongoose' ) ; const connectDB = async ( ) => { try …" at bounding box center [292, 79] width 156 height 111
click at [143, 47] on icon at bounding box center [143, 48] width 1 height 2
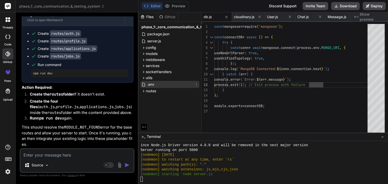
click at [152, 83] on span ".env" at bounding box center [151, 84] width 8 height 6
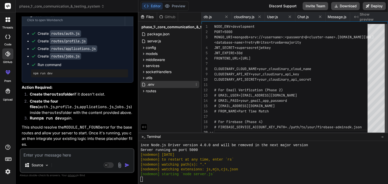
scroll to position [0, 675]
click at [152, 83] on span ".env" at bounding box center [151, 84] width 8 height 6
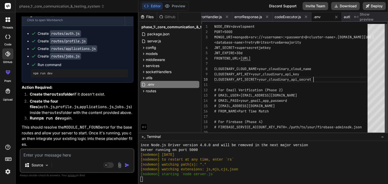
scroll to position [0, 0]
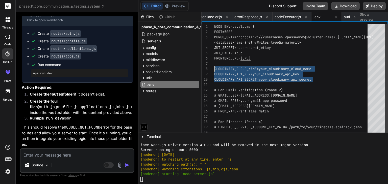
drag, startPoint x: 313, startPoint y: 78, endPoint x: 213, endPoint y: 67, distance: 100.3
click at [214, 67] on div "NODE_ENV=development PORT=5000 MONGO_URI=mongodb+srv://<username>:<password>@<c…" at bounding box center [292, 79] width 156 height 111
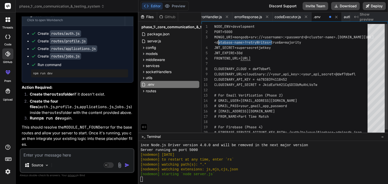
drag, startPoint x: 271, startPoint y: 47, endPoint x: 216, endPoint y: 43, distance: 55.7
click at [216, 43] on div "PORT=5000 MONGO_URI=mongodb+srv://<username>:<password>@<clu ster-name>.[DOMAIN…" at bounding box center [292, 82] width 156 height 117
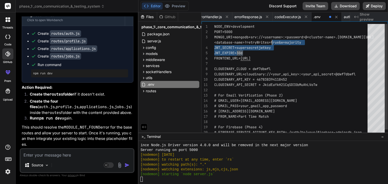
drag, startPoint x: 273, startPoint y: 48, endPoint x: 268, endPoint y: 46, distance: 5.8
click at [268, 46] on div "PORT=5000 MONGO_URI=mongodb+srv://<username>:<password>@<clu ster-name>.[DOMAIN…" at bounding box center [292, 82] width 156 height 117
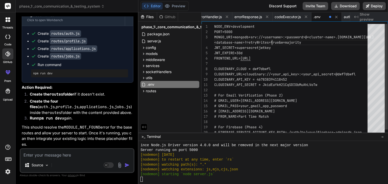
click at [271, 47] on div "PORT=5000 MONGO_URI=mongodb+srv://<username>:<password>@<clu ster-name>.[DOMAIN…" at bounding box center [292, 82] width 156 height 117
click at [276, 48] on div "PORT=5000 MONGO_URI=mongodb+srv://<username>:<password>@<clu ster-name>.[DOMAIN…" at bounding box center [292, 82] width 156 height 117
click at [271, 48] on div "PORT=5000 MONGO_URI=mongodb+srv://<username>:<password>@<clu ster-name>.[DOMAIN…" at bounding box center [292, 82] width 156 height 117
click at [274, 47] on div "PORT=5000 MONGO_URI=mongodb+srv://<username>:<password>@<clu ster-name>.[DOMAIN…" at bounding box center [292, 82] width 156 height 117
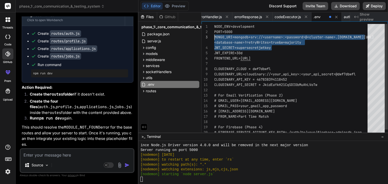
drag, startPoint x: 274, startPoint y: 47, endPoint x: 214, endPoint y: 35, distance: 61.8
click at [214, 35] on div "PORT=5000 MONGO_URI=mongodb+srv://<username>:<password>@<clu ster-name>.[DOMAIN…" at bounding box center [292, 82] width 156 height 117
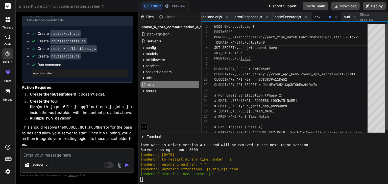
click at [228, 37] on div "PORT=5000 MONGODB_URI=mongodb+srv://part_time_match:PaRtTiMe MaTcH@cluster0.kut…" at bounding box center [292, 82] width 156 height 117
click at [311, 65] on div "PORT=5000 MONGO_URI=mongodb+srv://part_time_match:PaRtTiMeMa TcH@cluster0.kutgx…" at bounding box center [292, 82] width 156 height 117
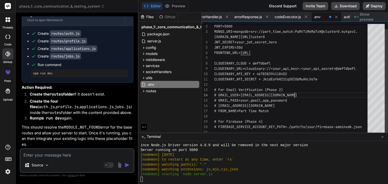
click at [315, 91] on div "PORT=5000 MONGO_URI=mongodb+srv://part_time_match:PaRtTiMeMa TcH@cluster0.kutgx…" at bounding box center [292, 76] width 156 height 117
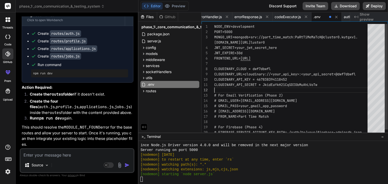
click at [309, 89] on div "PORT=5000 MONGO_URI=mongodb+srv://part_time_match:PaRtTiMeMa TcH@cluster0.kutgx…" at bounding box center [292, 82] width 156 height 117
click at [142, 52] on icon at bounding box center [143, 54] width 4 height 4
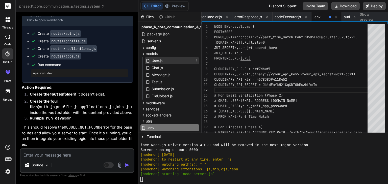
click at [147, 61] on icon at bounding box center [148, 61] width 4 height 4
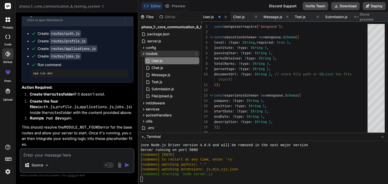
click at [164, 54] on div "models" at bounding box center [169, 54] width 59 height 6
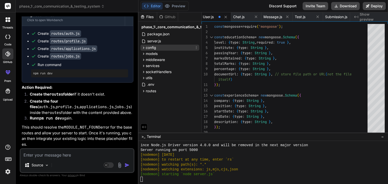
click at [163, 47] on div "config" at bounding box center [169, 48] width 59 height 6
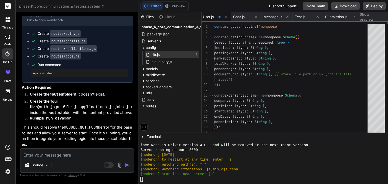
click at [163, 53] on div "db.js" at bounding box center [172, 54] width 54 height 7
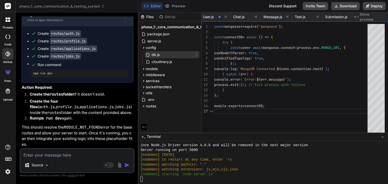
scroll to position [0, 65]
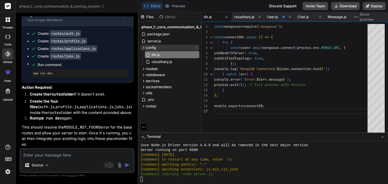
click at [158, 48] on div "config" at bounding box center [169, 48] width 59 height 6
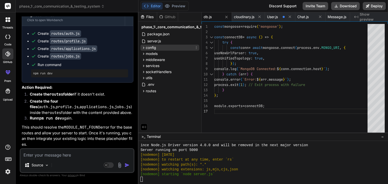
click at [158, 48] on div "config" at bounding box center [169, 48] width 59 height 6
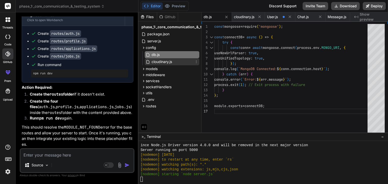
click at [161, 61] on span "cloudinary.js" at bounding box center [161, 62] width 21 height 6
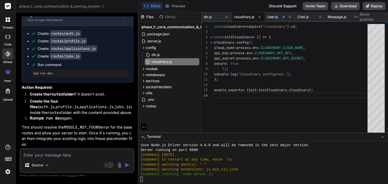
scroll to position [0, 0]
click at [320, 65] on div "module . exports = { init : initCloudinary , cloudinary } ; } ; } ) ; console .…" at bounding box center [292, 79] width 156 height 111
click at [159, 47] on div "config" at bounding box center [169, 48] width 59 height 6
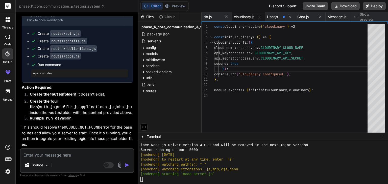
click at [77, 157] on textarea at bounding box center [76, 153] width 113 height 9
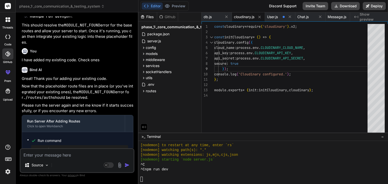
scroll to position [3464, 0]
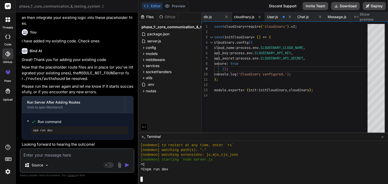
click at [171, 179] on div at bounding box center [259, 179] width 239 height 5
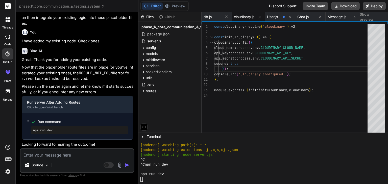
click at [111, 153] on textarea at bounding box center [76, 153] width 113 height 9
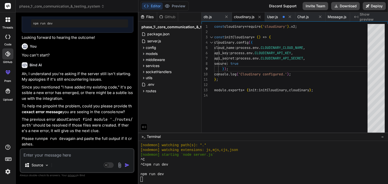
scroll to position [3571, 0]
click at [76, 153] on textarea at bounding box center [76, 153] width 113 height 9
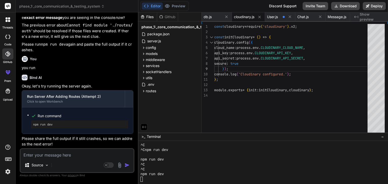
scroll to position [3665, 0]
click at [8, 39] on icon at bounding box center [7, 37] width 5 height 4
click at [255, 105] on div "module . exports = { init : initCloudinary , cloudinary } ; } ; } ) ; console .…" at bounding box center [292, 79] width 156 height 111
click at [85, 153] on textarea at bounding box center [76, 153] width 113 height 9
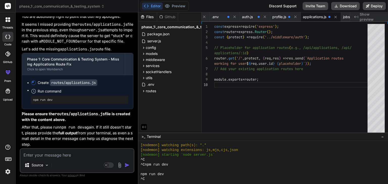
scroll to position [1051, 0]
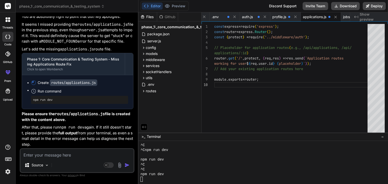
click at [125, 157] on textarea at bounding box center [76, 153] width 113 height 9
click at [382, 136] on span "−" at bounding box center [382, 136] width 3 height 5
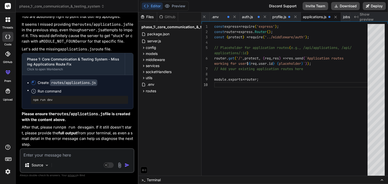
drag, startPoint x: 164, startPoint y: 176, endPoint x: 179, endPoint y: 176, distance: 14.6
click at [179, 176] on div ">_ Terminal" at bounding box center [262, 180] width 249 height 8
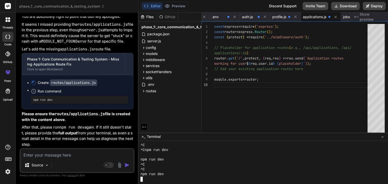
click at [146, 180] on div at bounding box center [259, 179] width 239 height 5
click at [33, 92] on icon at bounding box center [33, 91] width 5 height 5
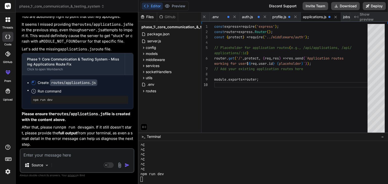
click at [64, 154] on textarea at bounding box center [76, 153] width 113 height 9
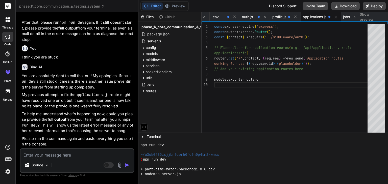
scroll to position [789, 0]
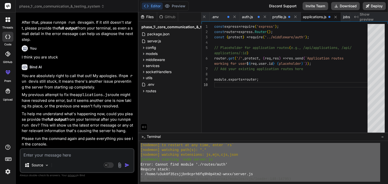
drag, startPoint x: 166, startPoint y: 177, endPoint x: 137, endPoint y: 143, distance: 44.6
click at [137, 143] on div "phase_1:_core_communication_&_testing_system Created with Pixso. Bind AI Web Se…" at bounding box center [202, 92] width 372 height 184
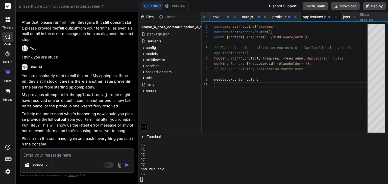
click at [104, 154] on textarea at bounding box center [76, 153] width 113 height 9
paste textarea "const mongoose = require('mongoose'); const educationSchema = new mongoose.Sche…"
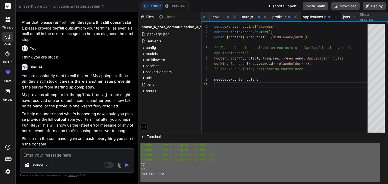
scroll to position [920, 0]
drag, startPoint x: 144, startPoint y: 178, endPoint x: 139, endPoint y: 146, distance: 32.4
click at [139, 146] on div "VVVVVVVVVVVVVVVVVVVVVVVVVVVVVVVV mmmmmmmmmmmmmmmmmmmmmmmmmmmmmmmm [nodemon] res…" at bounding box center [262, 162] width 249 height 43
click at [84, 155] on textarea at bounding box center [76, 153] width 113 height 9
paste textarea "[loremip] dolorsitam con ad elitsed... [doeiusm] temporinci utl et dolorem... […"
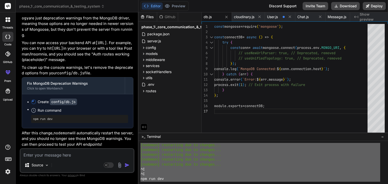
scroll to position [4345, 0]
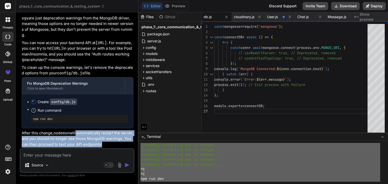
drag, startPoint x: 76, startPoint y: 134, endPoint x: 110, endPoint y: 149, distance: 37.1
click at [110, 149] on div "You hello Bind AI Hello! I'm Bind AI, your expert software development assistan…" at bounding box center [77, 100] width 115 height 168
click at [109, 144] on p "After this change, nodemon will automatically restart the server, and you shoul…" at bounding box center [78, 138] width 112 height 17
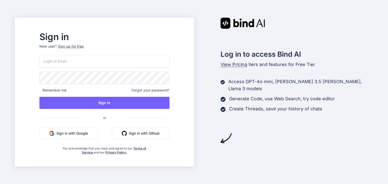
click at [113, 59] on input "email" at bounding box center [104, 61] width 130 height 12
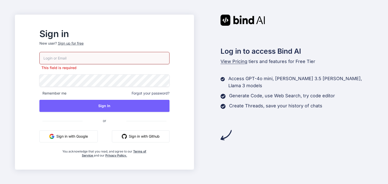
click at [84, 44] on div "Sign up for free" at bounding box center [71, 43] width 26 height 5
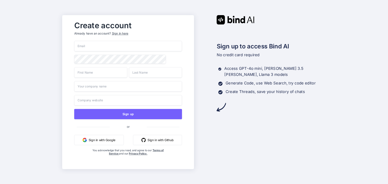
click at [94, 46] on input "email" at bounding box center [128, 46] width 108 height 11
type input "app.combridge@outlook.com"
click at [45, 52] on div "Create account Already have an account? Sign in here app.combridge@outlook.com …" at bounding box center [194, 92] width 388 height 184
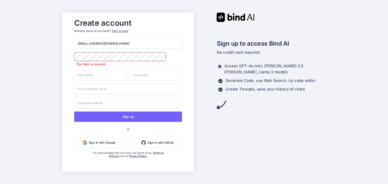
click at [105, 77] on input "text" at bounding box center [100, 75] width 53 height 11
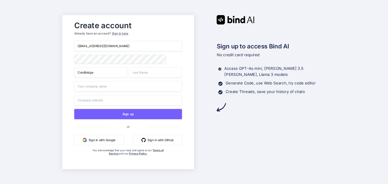
type input "ComBridge"
click at [91, 84] on input "text" at bounding box center [128, 86] width 108 height 11
type input "Combridge"
click at [104, 97] on input "text" at bounding box center [128, 100] width 108 height 11
click at [66, 94] on div "Create account Already have an account? Sign in here app.combridge@outlook.com …" at bounding box center [128, 92] width 132 height 154
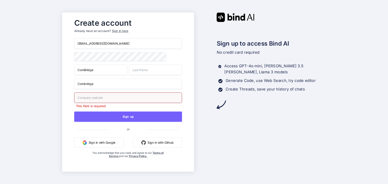
click at [113, 98] on input "text" at bounding box center [128, 97] width 108 height 11
type input "https://www.adarshbhatnagar.netlify.app"
click at [188, 101] on div "Create account Already have an account? Sign in here app.combridge@outlook.com …" at bounding box center [128, 91] width 132 height 159
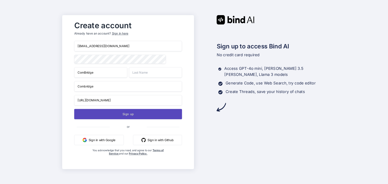
click at [125, 114] on button "Sign up" at bounding box center [128, 114] width 108 height 10
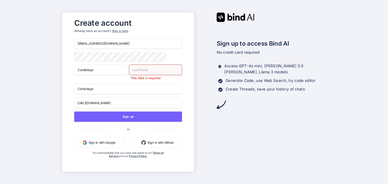
click at [139, 70] on input "text" at bounding box center [155, 70] width 53 height 11
type input "Solution"
click at [187, 99] on div "Create account Already have an account? Sign in here app.combridge@outlook.com …" at bounding box center [128, 91] width 132 height 159
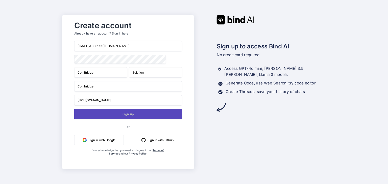
click at [122, 114] on button "Sign up" at bounding box center [128, 114] width 108 height 10
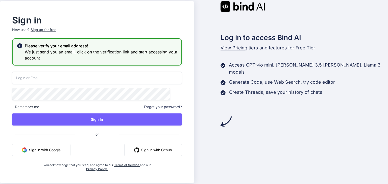
type input "app.combridge@outlook.com"
click at [22, 45] on icon at bounding box center [19, 45] width 5 height 5
drag, startPoint x: 49, startPoint y: 45, endPoint x: 108, endPoint y: 43, distance: 59.8
click at [108, 43] on h2 "Please verify your email address!" at bounding box center [101, 46] width 152 height 6
click at [110, 44] on h2 "Please verify your email address!" at bounding box center [101, 46] width 152 height 6
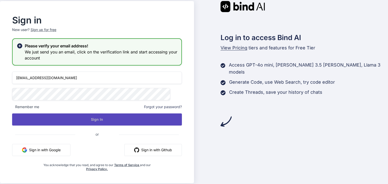
click at [97, 120] on button "Sign In" at bounding box center [97, 120] width 170 height 12
click at [150, 118] on button "Sign In" at bounding box center [97, 120] width 170 height 12
click at [134, 114] on button "Sign In" at bounding box center [97, 120] width 170 height 12
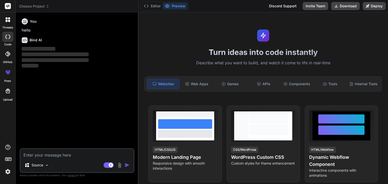
click at [9, 174] on img at bounding box center [8, 172] width 9 height 9
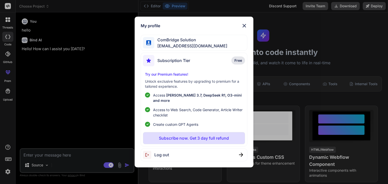
click at [244, 29] on img at bounding box center [244, 26] width 6 height 6
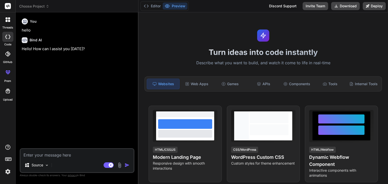
click at [27, 5] on span "Choose Project" at bounding box center [34, 6] width 30 height 5
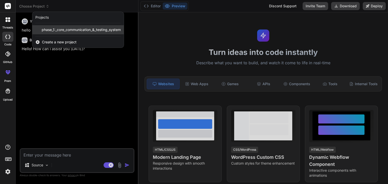
click at [63, 31] on span "phase_1:_core_communication_&_testing_system" at bounding box center [81, 29] width 79 height 5
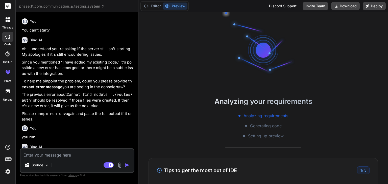
scroll to position [58, 0]
click at [26, 6] on span "phase_1:_core_communication_&_testing_system" at bounding box center [61, 6] width 85 height 5
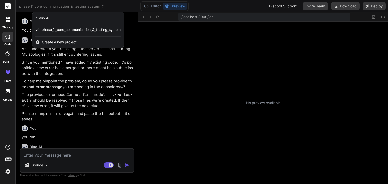
click at [54, 94] on div at bounding box center [194, 92] width 388 height 184
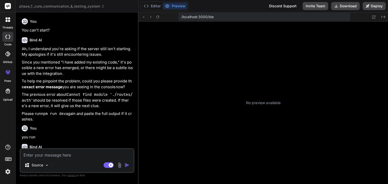
type textarea "x"
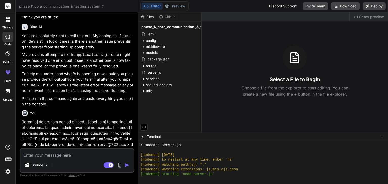
scroll to position [150, 0]
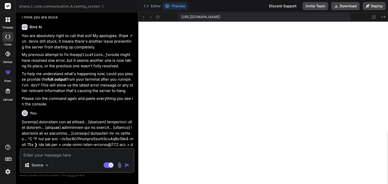
click at [146, 2] on div "Editor Preview" at bounding box center [164, 6] width 48 height 10
click at [146, 6] on icon at bounding box center [146, 6] width 5 height 5
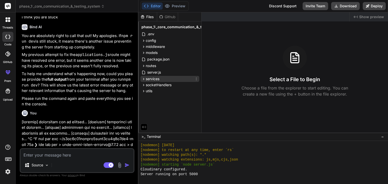
click at [143, 78] on icon at bounding box center [143, 79] width 4 height 4
click at [143, 78] on icon at bounding box center [143, 79] width 1 height 2
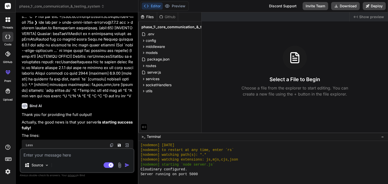
scroll to position [505, 0]
